Goal: Book appointment/travel/reservation

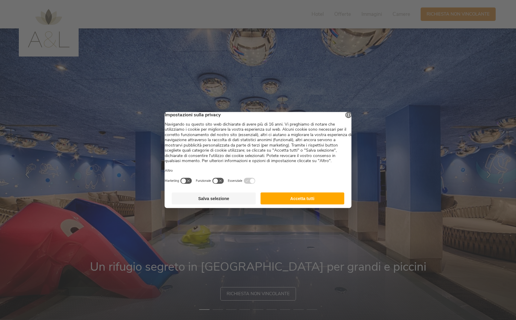
click at [306, 203] on button "Accetta tutti" at bounding box center [303, 199] width 84 height 12
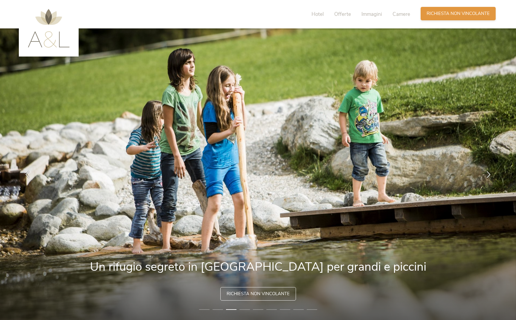
click at [458, 14] on span "Richiesta non vincolante" at bounding box center [458, 13] width 63 height 6
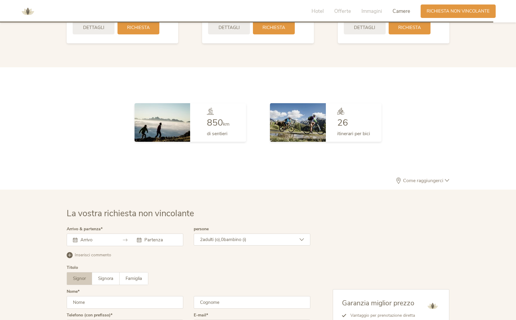
scroll to position [1749, 0]
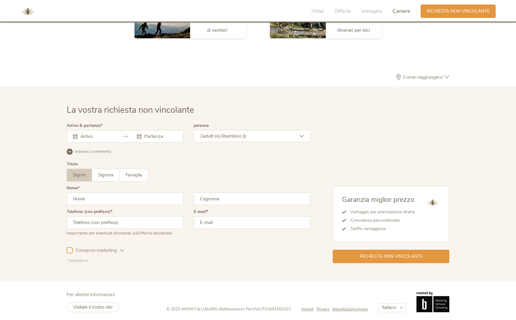
click at [106, 137] on input "text" at bounding box center [96, 136] width 34 height 6
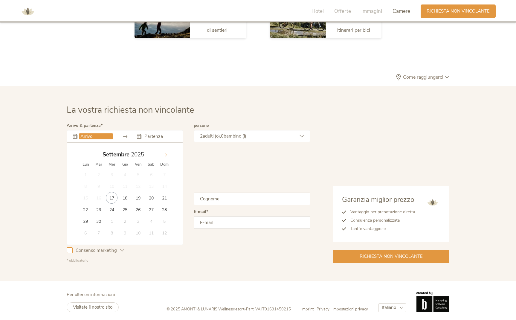
click at [168, 153] on icon at bounding box center [166, 155] width 4 height 4
type input "07.11.2025"
type input "10.11.2025"
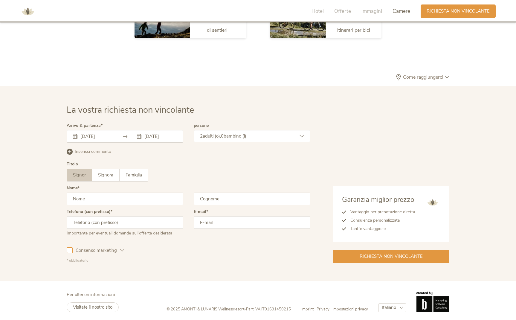
click at [226, 135] on span "bambino (i)" at bounding box center [235, 136] width 23 height 6
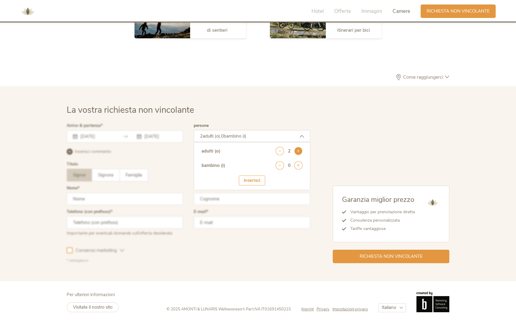
click at [301, 148] on icon at bounding box center [298, 151] width 8 height 8
click at [299, 165] on icon at bounding box center [298, 165] width 8 height 8
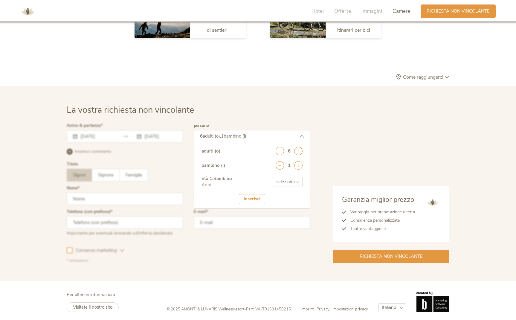
select select "0"
click at [256, 199] on div "Inserisci" at bounding box center [252, 199] width 26 height 10
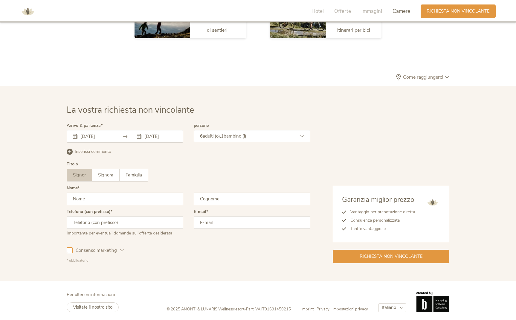
click at [83, 172] on span "Signor" at bounding box center [79, 175] width 13 height 6
type input "STEFANO"
type input "GALLO"
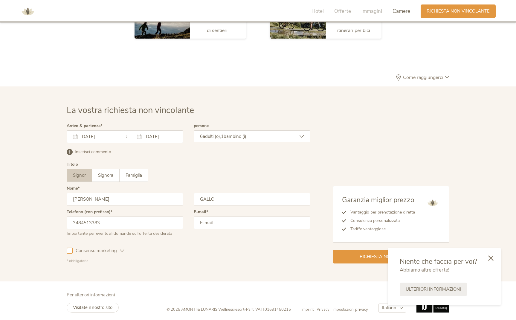
type input "3484513383"
drag, startPoint x: 230, startPoint y: 219, endPoint x: 267, endPoint y: 235, distance: 40.5
click at [230, 219] on input "stefano.gallo02ògmail.com2" at bounding box center [252, 222] width 117 height 13
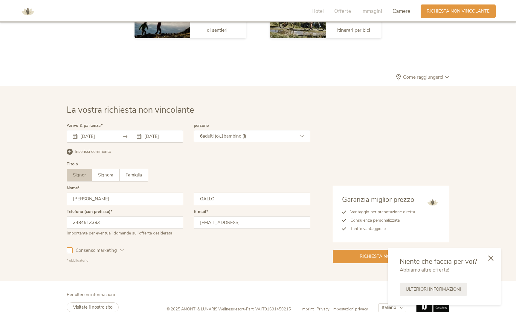
click at [267, 222] on input "stefano.gallo022@gmail.com2" at bounding box center [252, 222] width 117 height 13
type input "stefano.gallo022@gmail.com"
click at [491, 258] on icon at bounding box center [490, 257] width 5 height 5
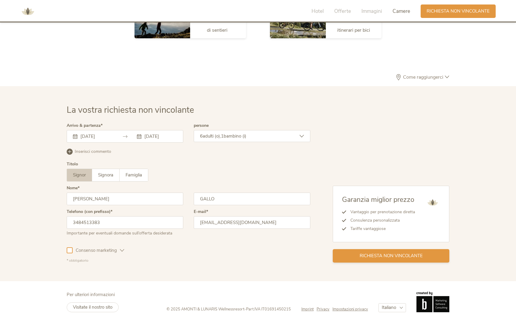
click at [364, 253] on span "Richiesta non vincolante" at bounding box center [391, 256] width 63 height 6
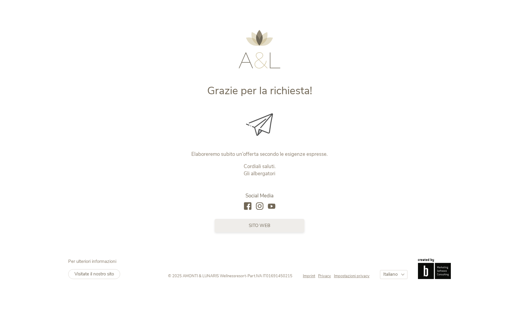
click at [288, 220] on link "sito web" at bounding box center [260, 225] width 90 height 13
click at [250, 229] on link "sito web" at bounding box center [260, 225] width 90 height 13
